Goal: Task Accomplishment & Management: Manage account settings

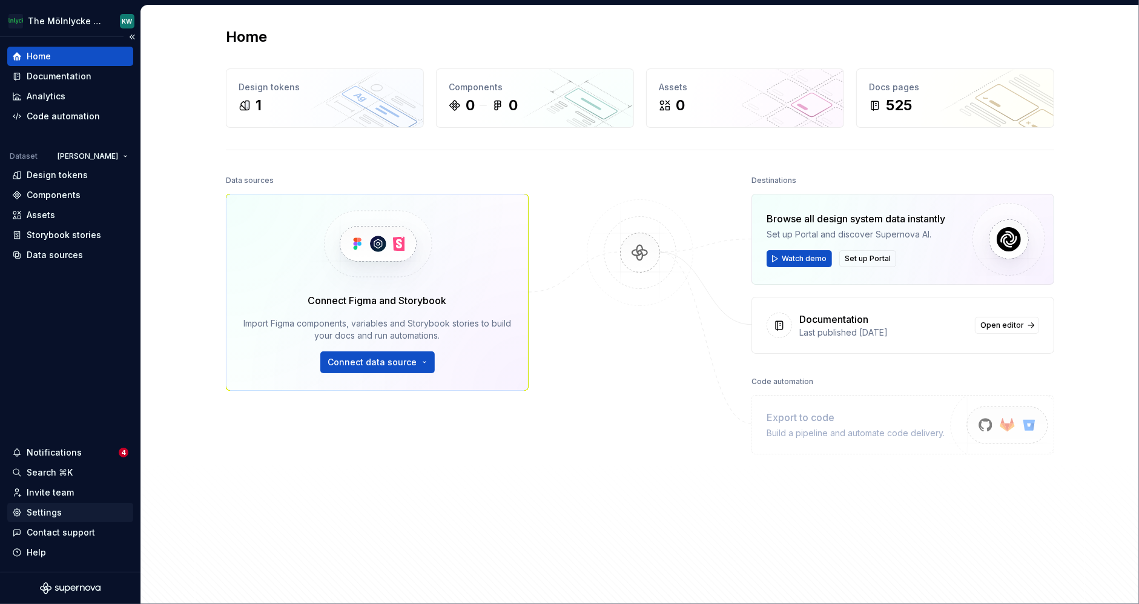
click at [61, 512] on div "Settings" at bounding box center [70, 512] width 116 height 12
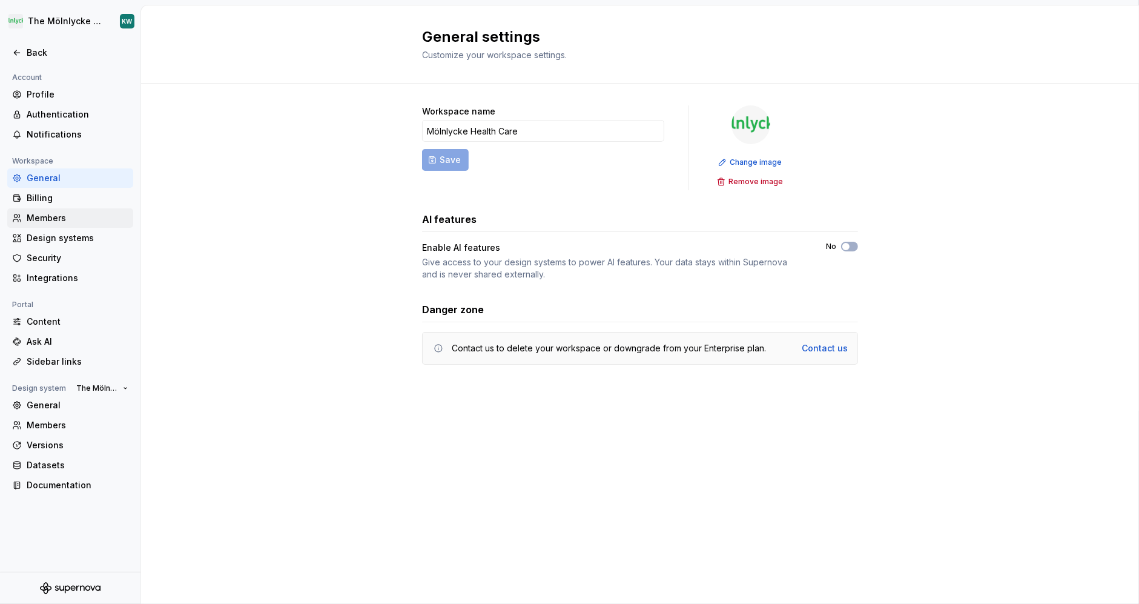
click at [68, 220] on div "Members" at bounding box center [78, 218] width 102 height 12
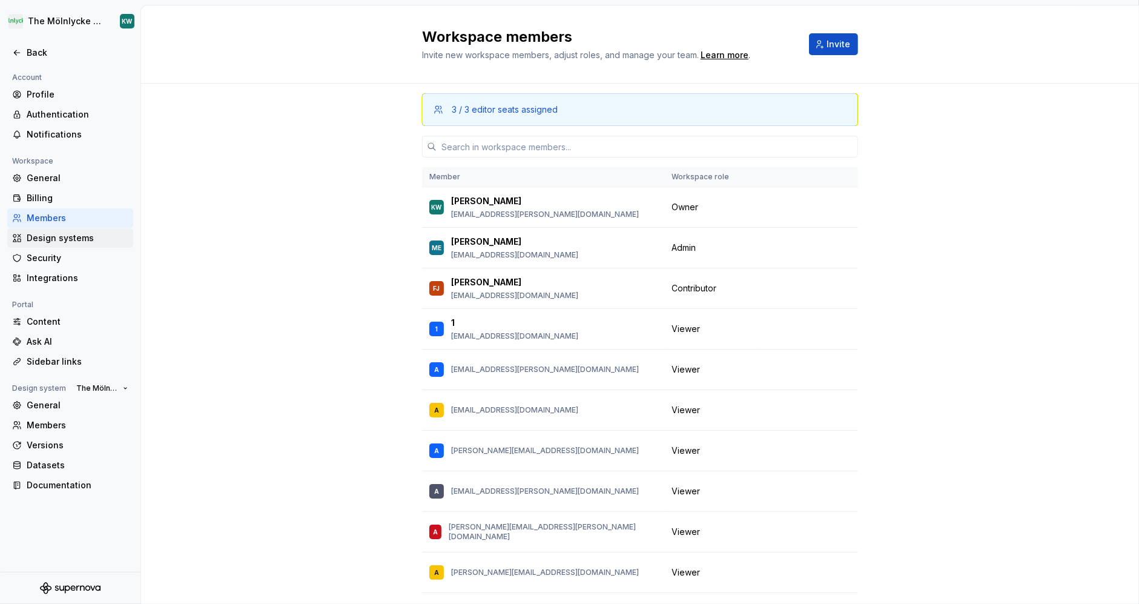
click at [72, 238] on div "Design systems" at bounding box center [78, 238] width 102 height 12
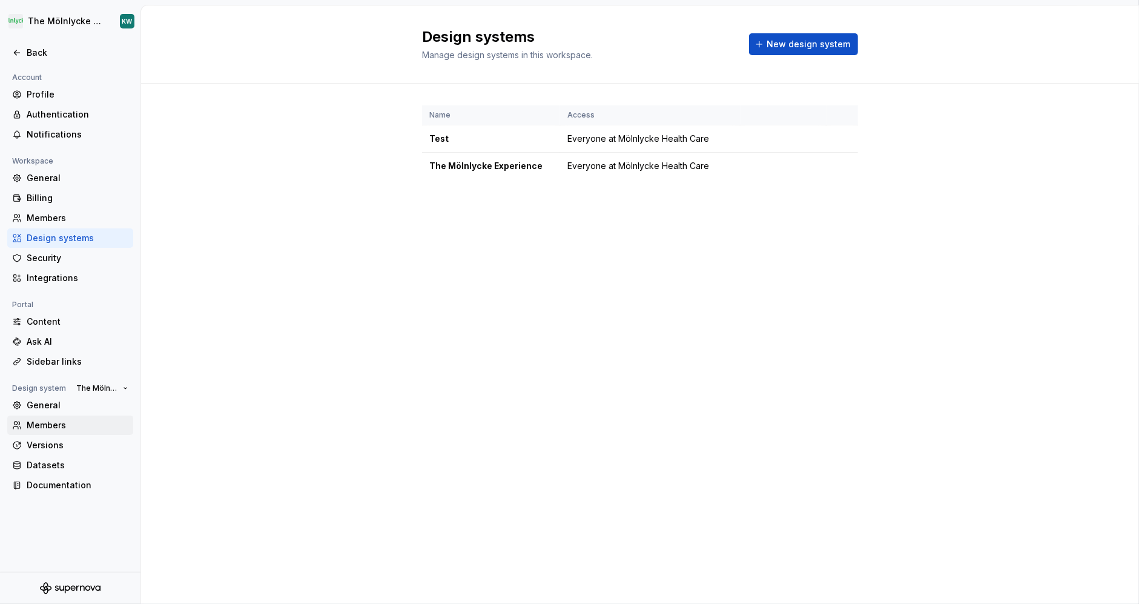
click at [62, 417] on div "Members" at bounding box center [70, 424] width 126 height 19
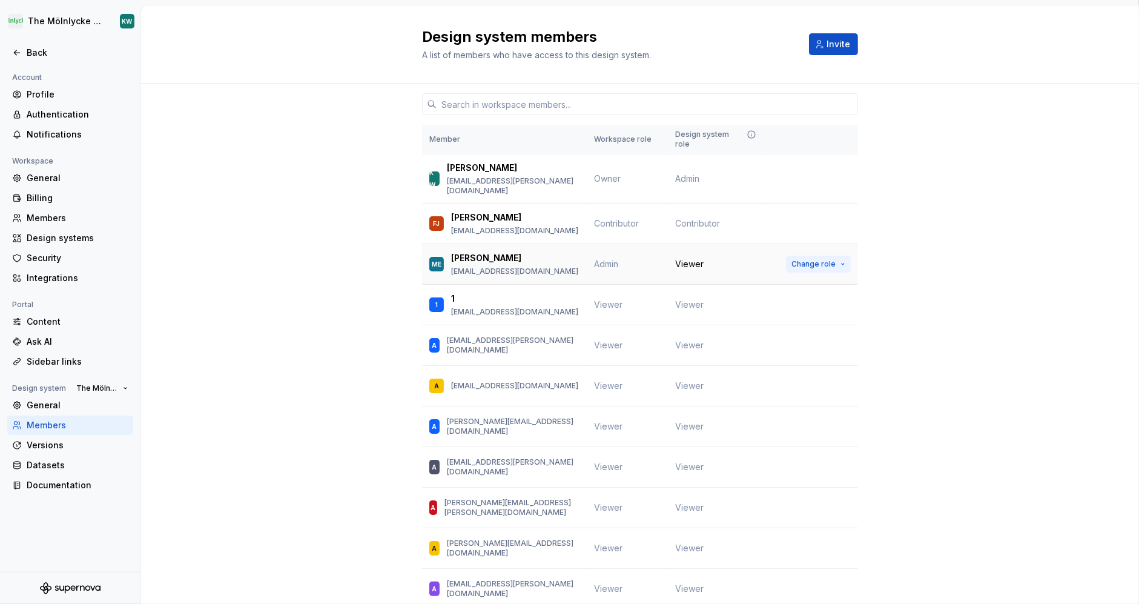
click at [814, 256] on button "Change role" at bounding box center [818, 264] width 65 height 17
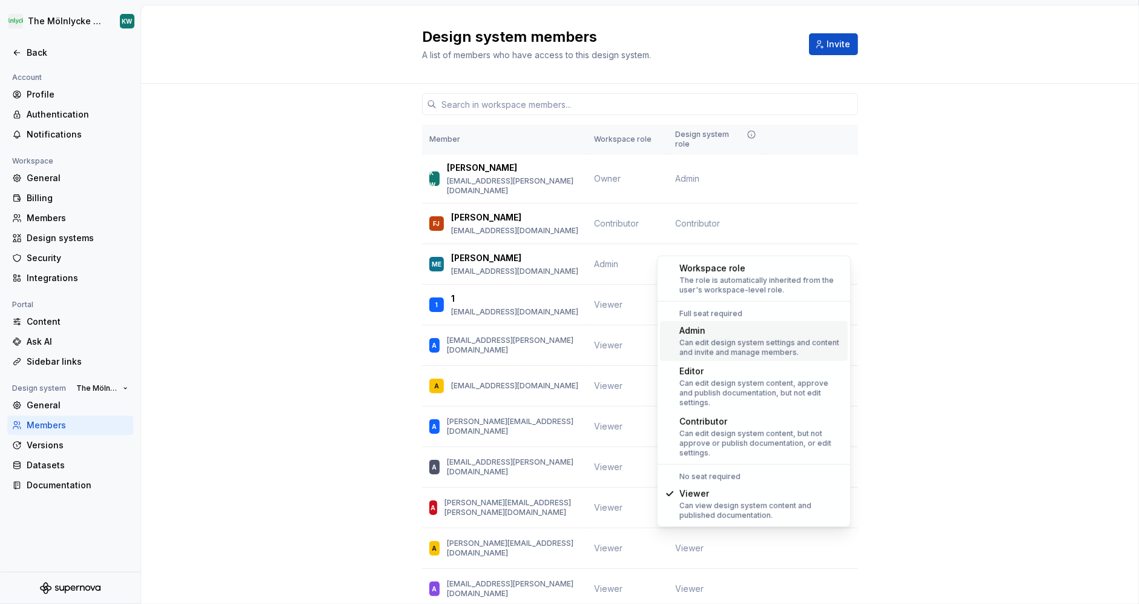
click at [772, 344] on div "Can edit design system settings and content and invite and manage members." at bounding box center [762, 347] width 164 height 19
